Goal: Task Accomplishment & Management: Manage account settings

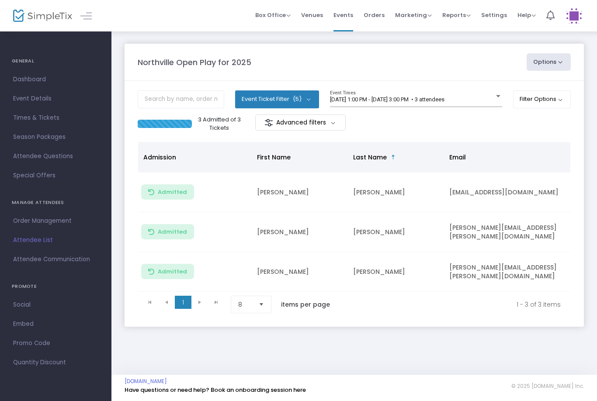
click at [444, 101] on span "[DATE] 1:00 PM - [DATE] 3:00 PM • 3 attendees" at bounding box center [387, 99] width 115 height 7
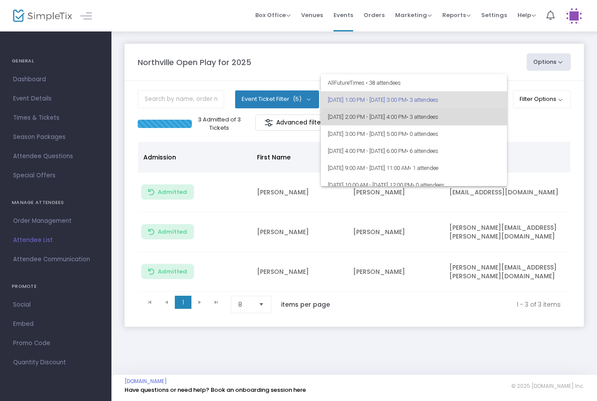
click at [439, 118] on span "• 3 attendees" at bounding box center [423, 117] width 32 height 7
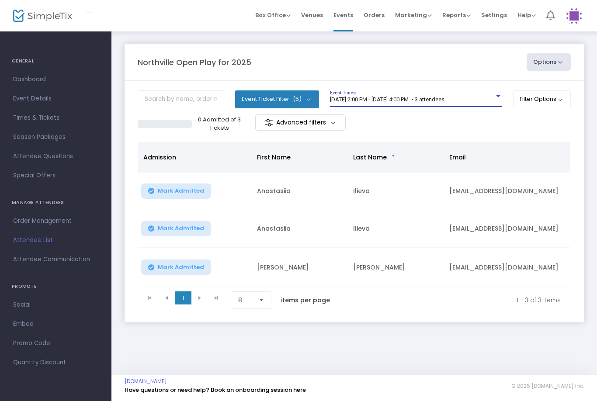
click at [438, 102] on span "[DATE] 2:00 PM - [DATE] 4:00 PM • 3 attendees" at bounding box center [387, 99] width 115 height 7
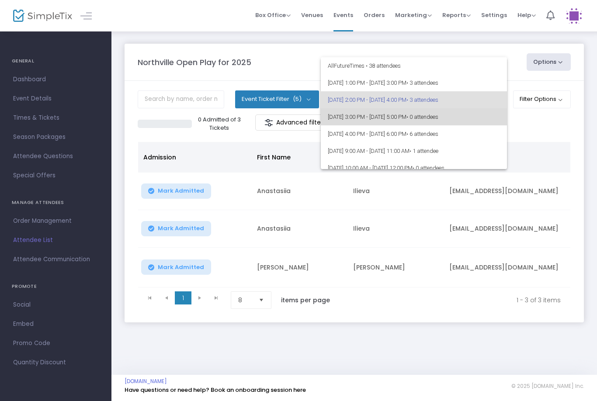
click at [442, 116] on span "[DATE] 3:00 PM - [DATE] 5:00 PM • 0 attendees" at bounding box center [414, 116] width 172 height 17
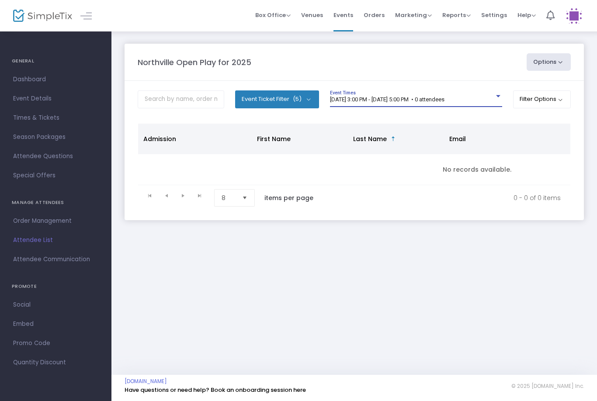
click at [445, 101] on span "[DATE] 3:00 PM - [DATE] 5:00 PM • 0 attendees" at bounding box center [387, 99] width 115 height 7
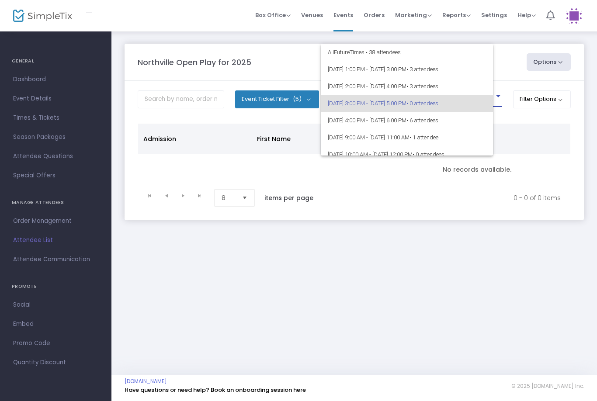
scroll to position [3, 0]
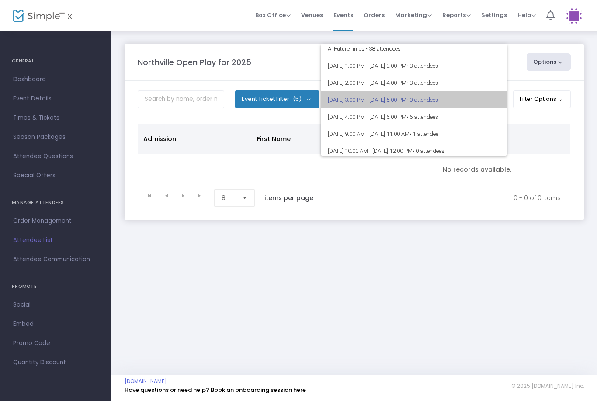
click at [479, 102] on span "[DATE] 3:00 PM - [DATE] 5:00 PM • 0 attendees" at bounding box center [414, 99] width 172 height 17
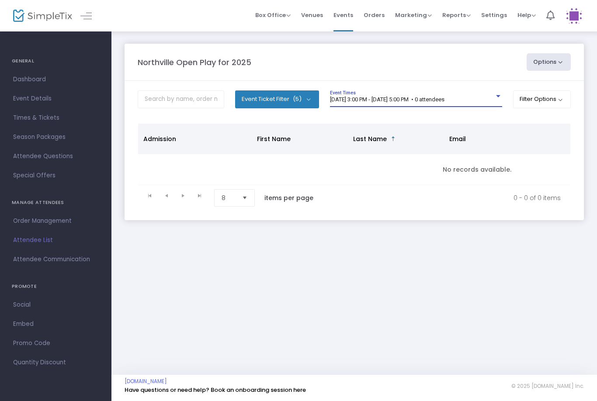
click at [488, 102] on div "[DATE] 3:00 PM - [DATE] 5:00 PM • 0 attendees" at bounding box center [412, 100] width 164 height 7
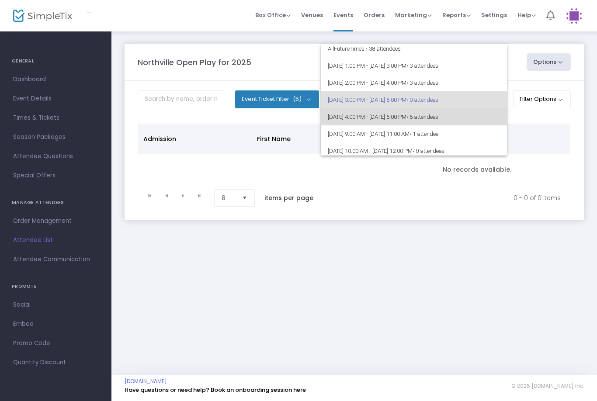
click at [439, 119] on span "• 6 attendees" at bounding box center [423, 117] width 32 height 7
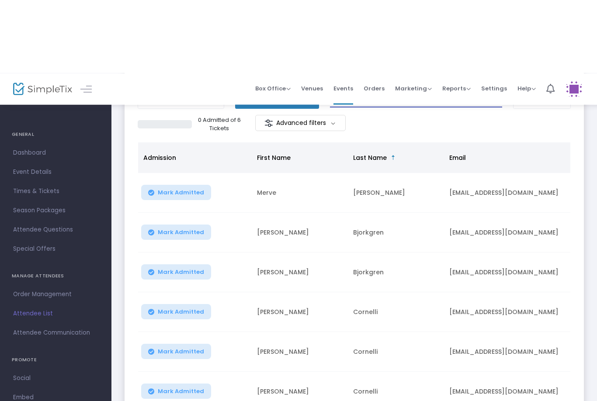
scroll to position [0, 0]
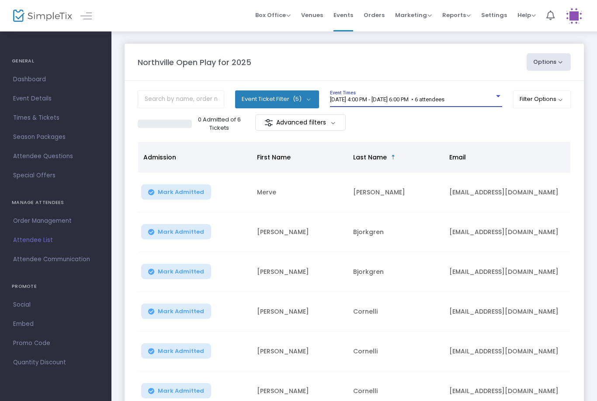
click at [445, 102] on span "[DATE] 4:00 PM - [DATE] 6:00 PM • 6 attendees" at bounding box center [387, 99] width 115 height 7
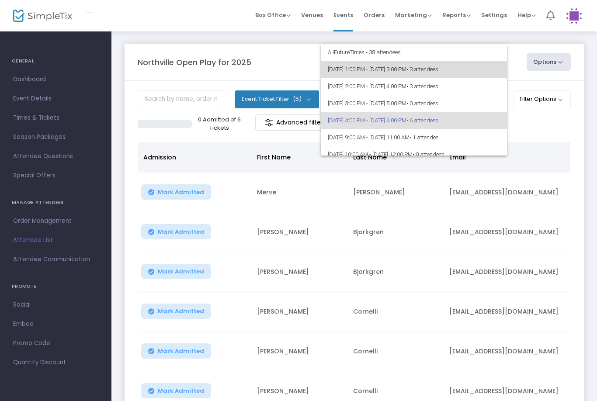
click at [439, 71] on span "• 3 attendees" at bounding box center [423, 69] width 32 height 7
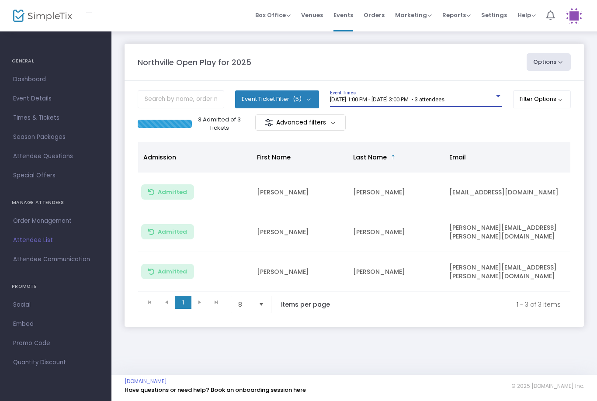
click at [442, 96] on span "[DATE] 1:00 PM - [DATE] 3:00 PM • 3 attendees" at bounding box center [387, 99] width 115 height 7
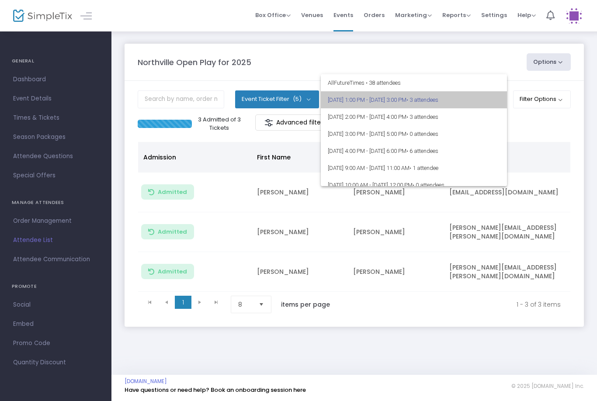
click at [415, 104] on span "[DATE] 1:00 PM - [DATE] 3:00 PM • 3 attendees" at bounding box center [414, 99] width 172 height 17
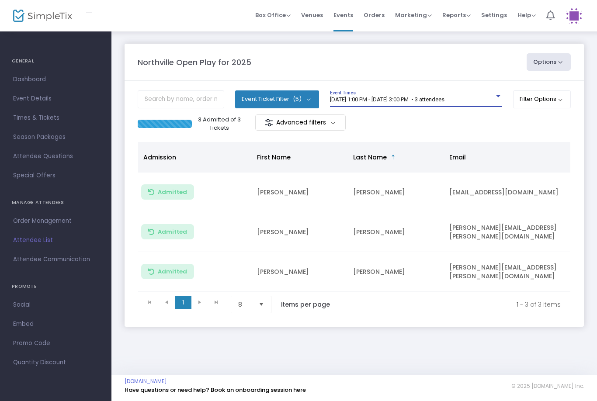
click at [460, 115] on div "3 Admitted of 3 Tickets Advanced filters" at bounding box center [354, 124] width 433 height 18
click at [445, 97] on span "[DATE] 1:00 PM - [DATE] 3:00 PM • 3 attendees" at bounding box center [387, 99] width 115 height 7
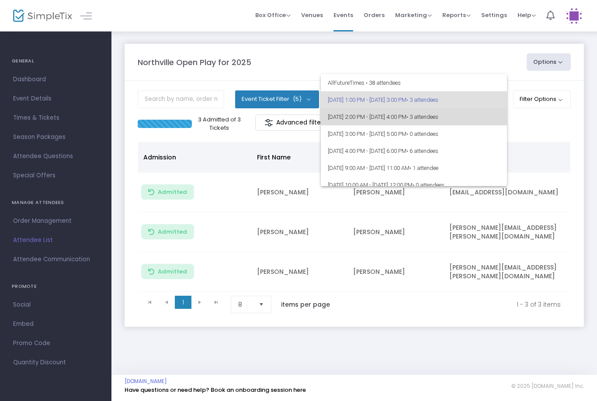
click at [439, 115] on span "• 3 attendees" at bounding box center [423, 117] width 32 height 7
